Goal: Task Accomplishment & Management: Complete application form

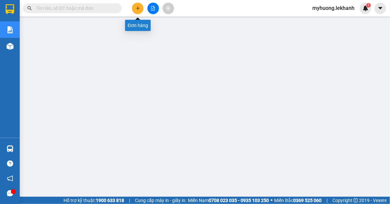
click at [141, 6] on button at bounding box center [138, 9] width 12 height 12
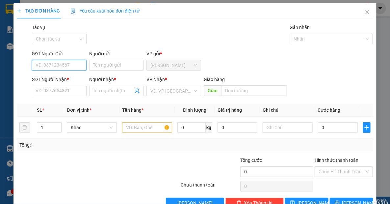
click at [73, 66] on input "SĐT Người Gửi" at bounding box center [59, 65] width 55 height 11
click at [68, 80] on div "0972962047 - trang" at bounding box center [59, 78] width 46 height 7
type input "0972962047"
type input "trang"
type input "0909312435"
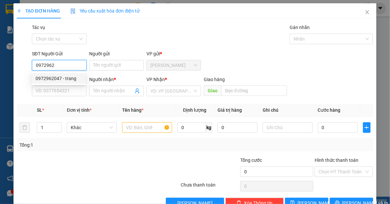
type input "thảo"
type input "50.000"
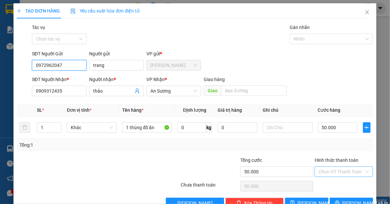
type input "0972962047"
click at [338, 171] on input "Hình thức thanh toán" at bounding box center [342, 172] width 46 height 10
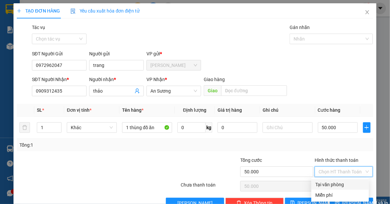
click at [341, 183] on div "Tại văn phòng" at bounding box center [341, 184] width 50 height 7
type input "0"
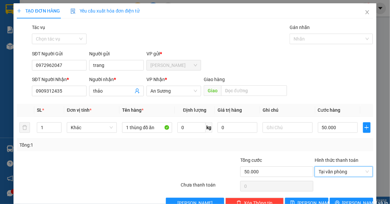
scroll to position [16, 0]
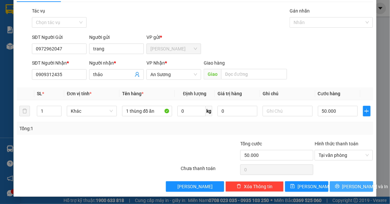
click at [345, 186] on span "[PERSON_NAME] và In" at bounding box center [366, 186] width 46 height 7
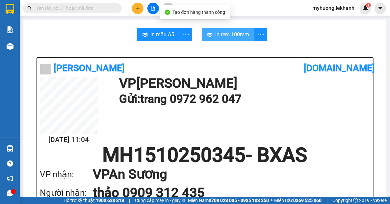
click at [231, 39] on button "In tem 100mm" at bounding box center [228, 34] width 52 height 13
